Goal: Learn about a topic: Learn about a topic

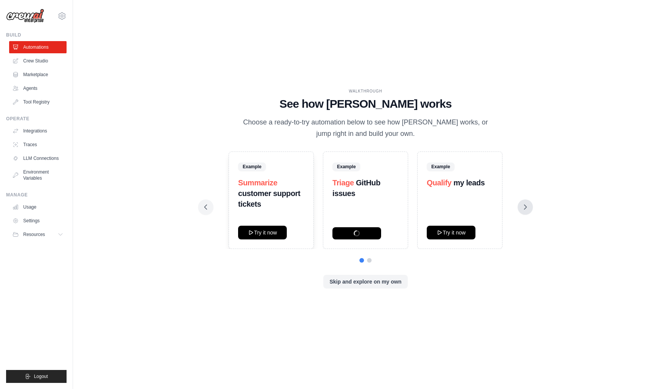
click at [527, 200] on button at bounding box center [525, 206] width 15 height 15
click at [528, 207] on icon at bounding box center [526, 207] width 8 height 8
click at [204, 208] on icon at bounding box center [206, 207] width 8 height 8
click at [134, 113] on div "WALKTHROUGH See how [PERSON_NAME] works Choose a ready-to-try automation below …" at bounding box center [365, 195] width 561 height 374
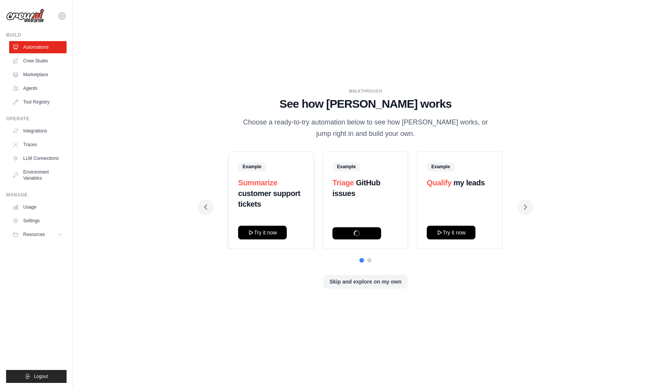
click at [255, 121] on p "Choose a ready-to-try automation below to see how [PERSON_NAME] works, or jump …" at bounding box center [366, 128] width 256 height 22
drag, startPoint x: 255, startPoint y: 121, endPoint x: 336, endPoint y: 121, distance: 81.0
click at [337, 121] on p "Choose a ready-to-try automation below to see how [PERSON_NAME] works, or jump …" at bounding box center [366, 128] width 256 height 22
click at [336, 121] on p "Choose a ready-to-try automation below to see how [PERSON_NAME] works, or jump …" at bounding box center [366, 128] width 256 height 22
click at [261, 193] on strong "customer support tickets" at bounding box center [269, 198] width 62 height 19
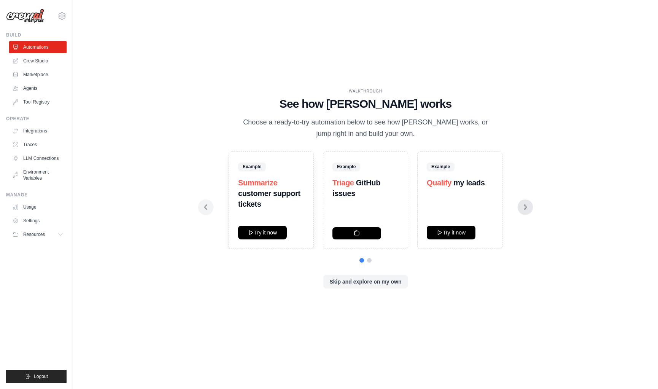
click at [529, 207] on icon at bounding box center [526, 207] width 8 height 8
click at [522, 207] on icon at bounding box center [526, 207] width 8 height 8
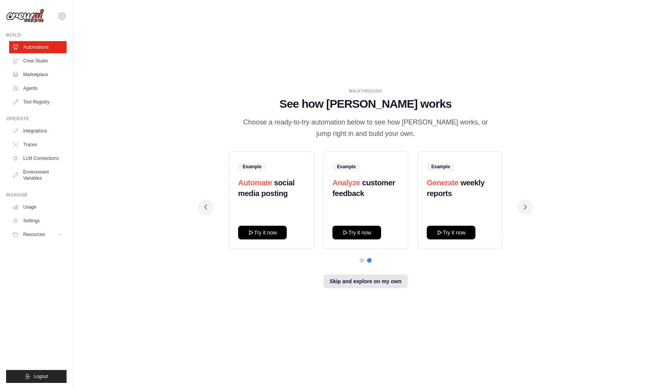
click at [353, 280] on button "Skip and explore on my own" at bounding box center [365, 281] width 84 height 14
